Goal: Check status

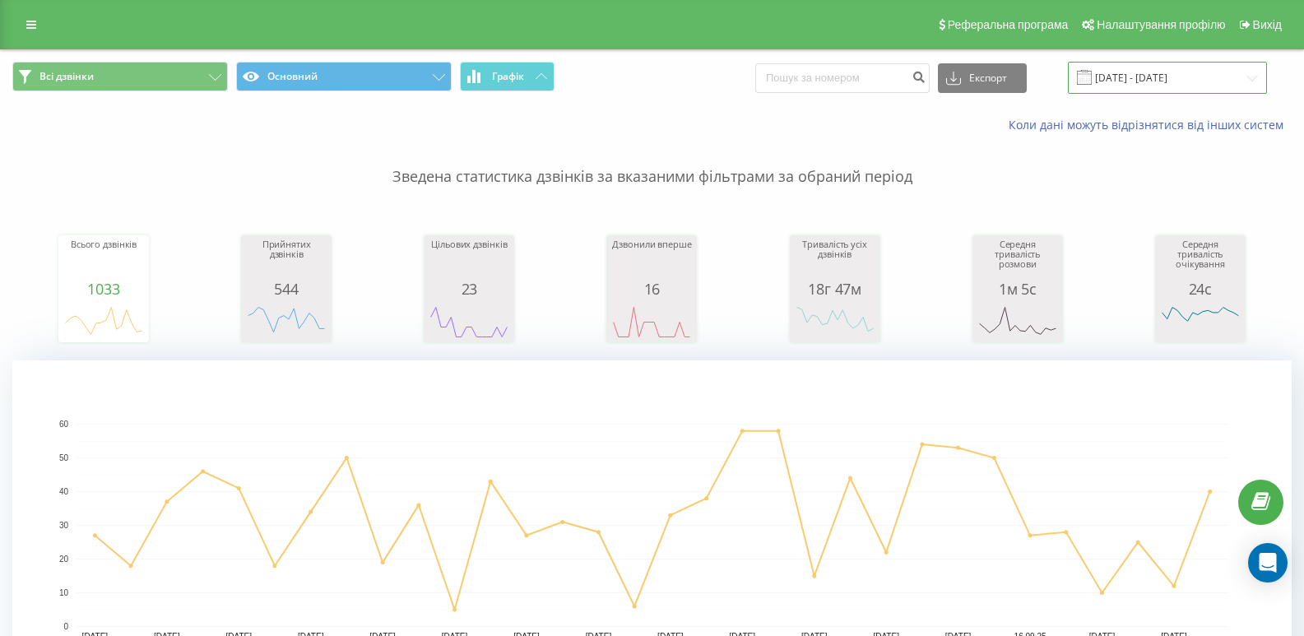
click at [1252, 82] on input "[DATE] - [DATE]" at bounding box center [1167, 78] width 199 height 32
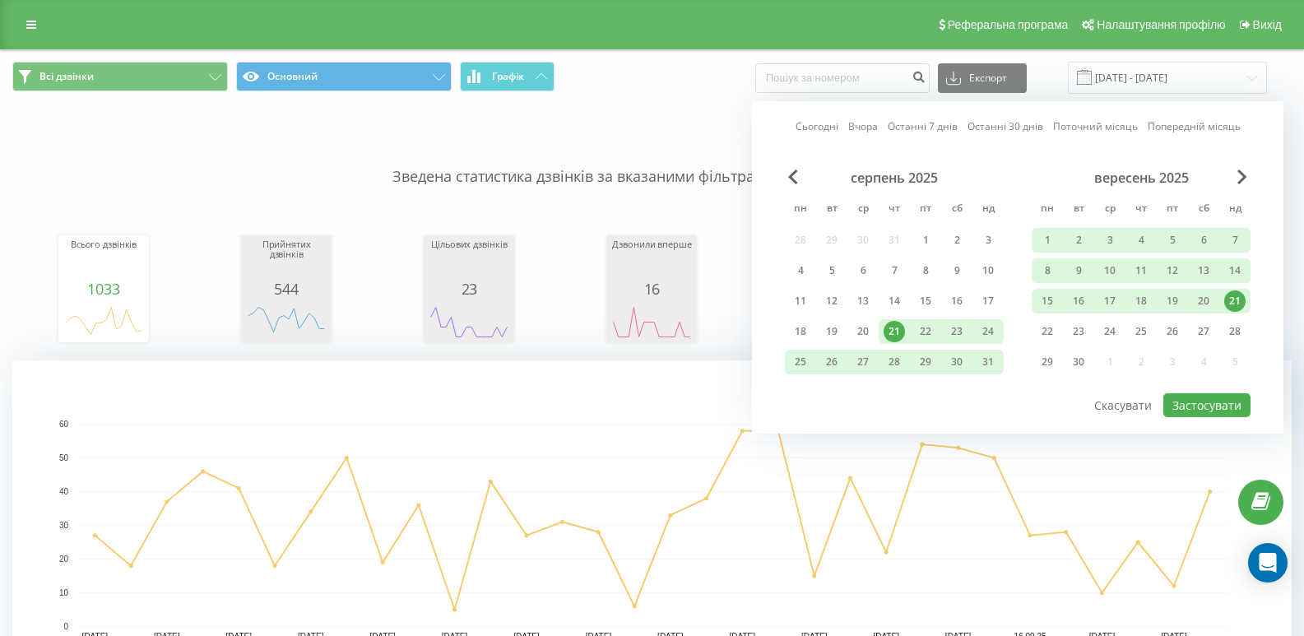
click at [1233, 309] on div "21" at bounding box center [1234, 300] width 21 height 21
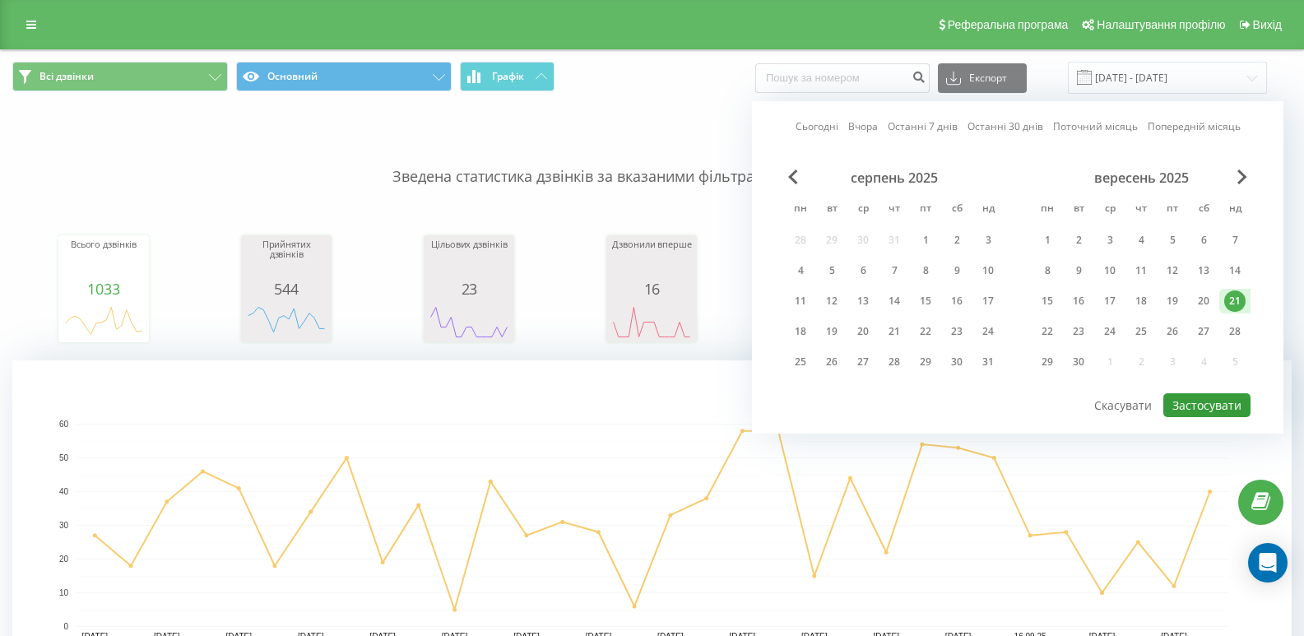
click at [1210, 402] on button "Застосувати" at bounding box center [1207, 405] width 87 height 24
type input "21.09.2025 - 21.09.2025"
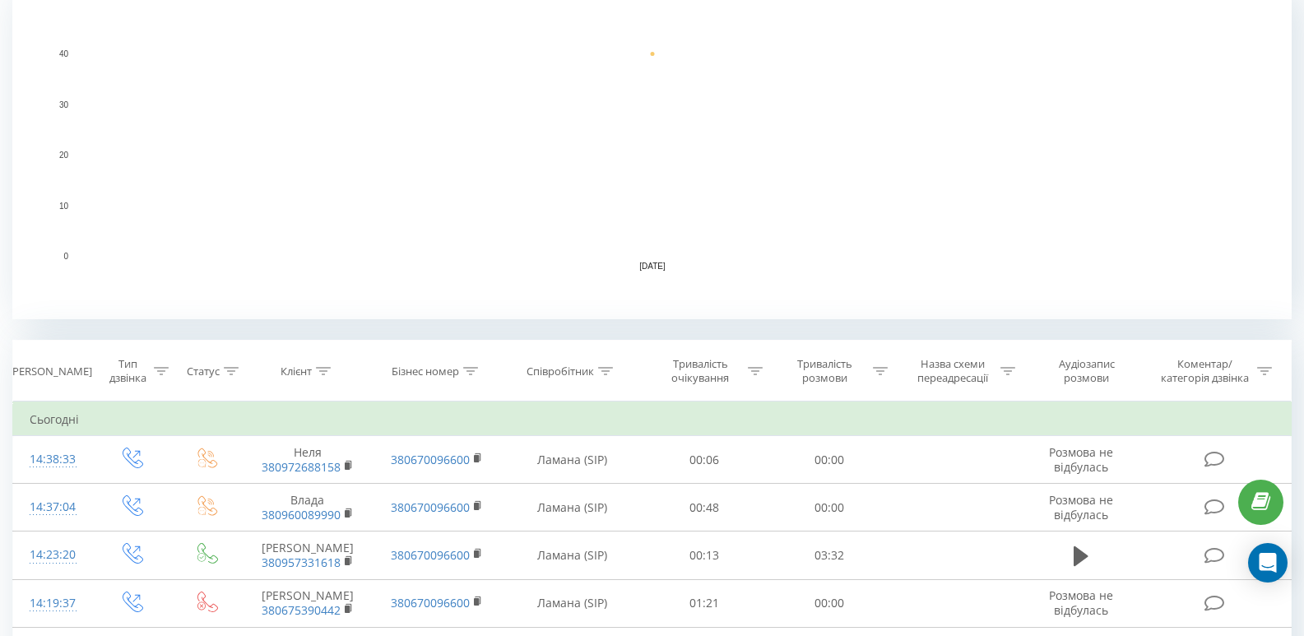
scroll to position [41, 0]
